Goal: Task Accomplishment & Management: Manage account settings

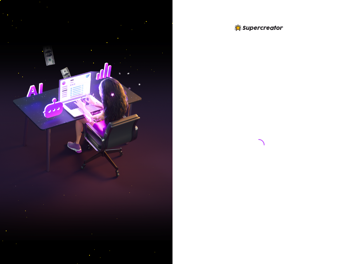
click at [311, 124] on div at bounding box center [258, 137] width 162 height 229
